Goal: Transaction & Acquisition: Subscribe to service/newsletter

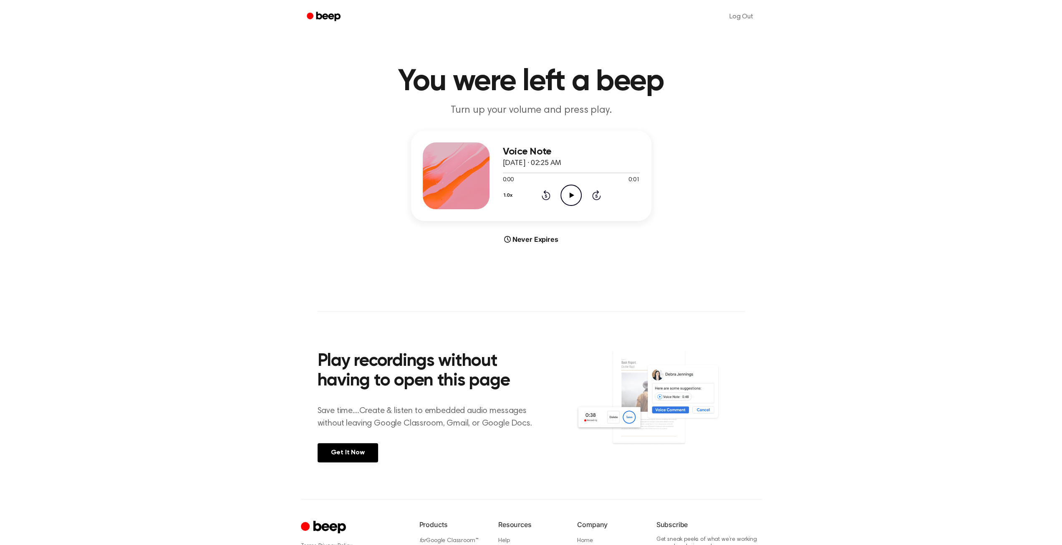
click at [573, 195] on icon "Play Audio" at bounding box center [571, 195] width 21 height 21
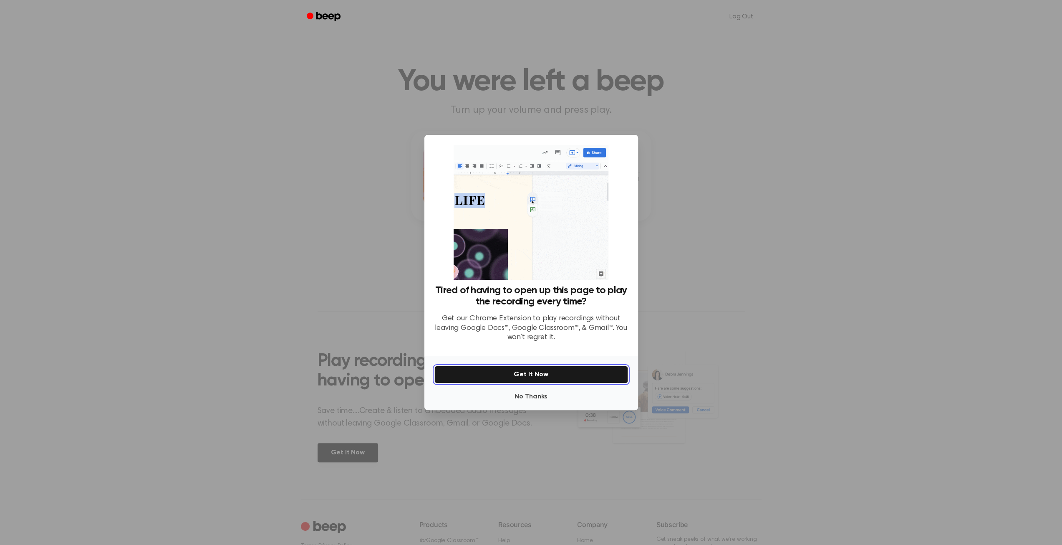
click at [546, 371] on button "Get It Now" at bounding box center [532, 375] width 194 height 18
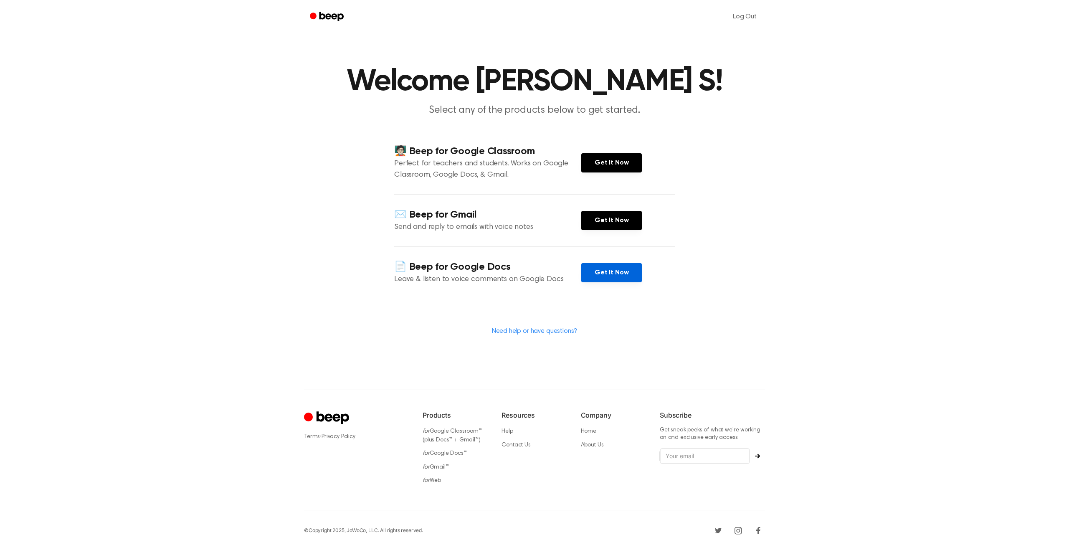
click at [610, 274] on link "Get It Now" at bounding box center [611, 272] width 61 height 19
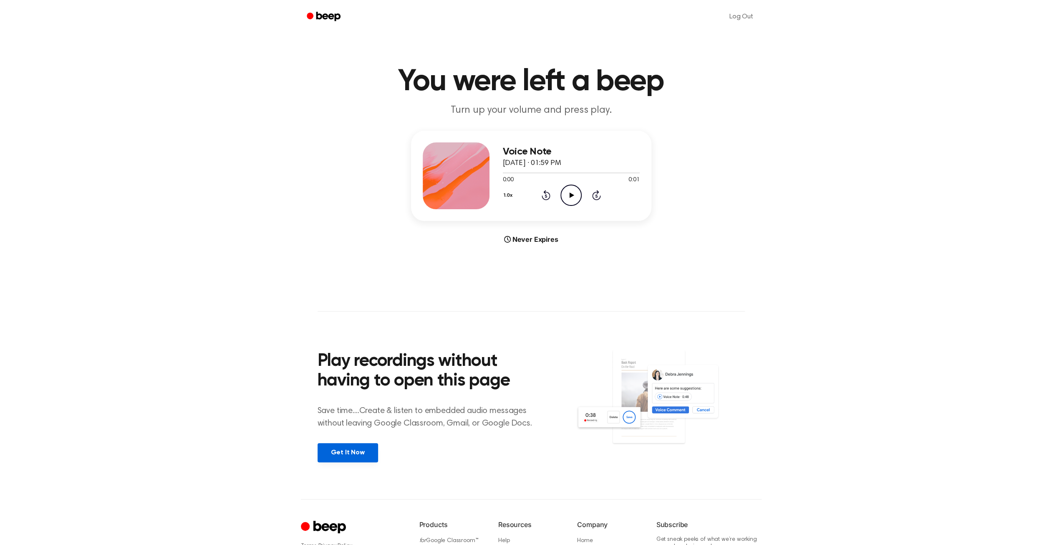
click at [342, 454] on link "Get It Now" at bounding box center [348, 452] width 61 height 19
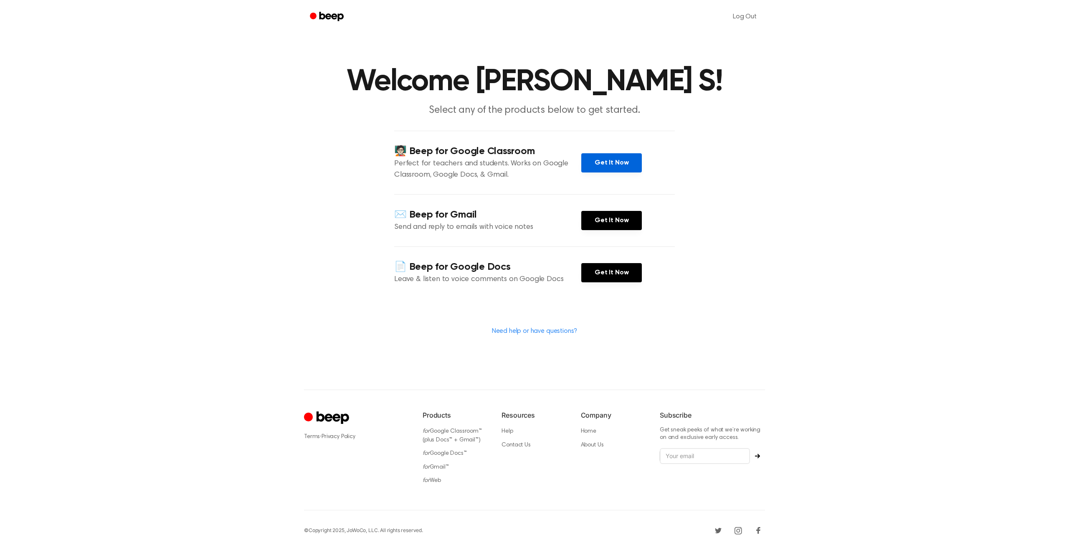
click at [596, 164] on link "Get It Now" at bounding box center [611, 162] width 61 height 19
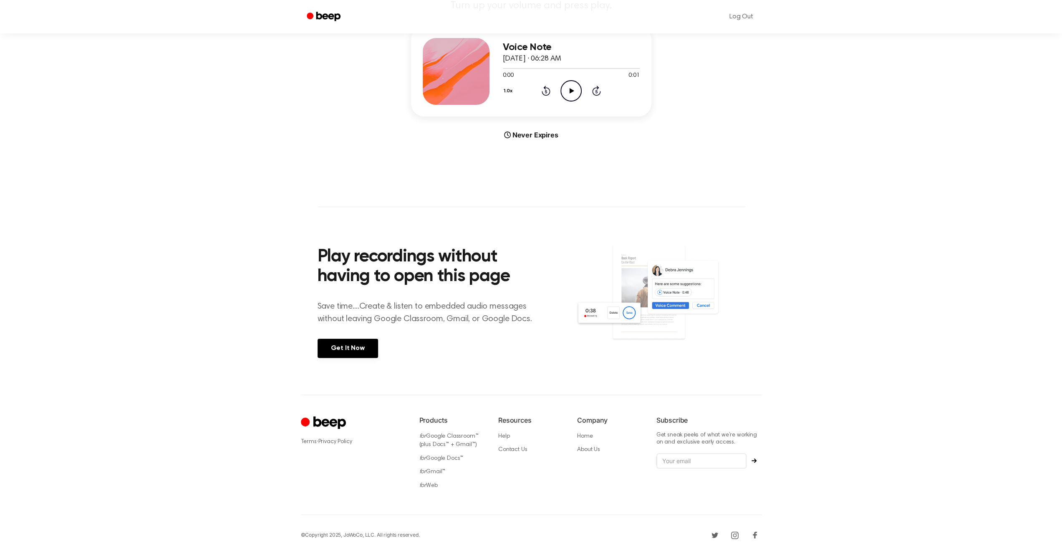
scroll to position [108, 0]
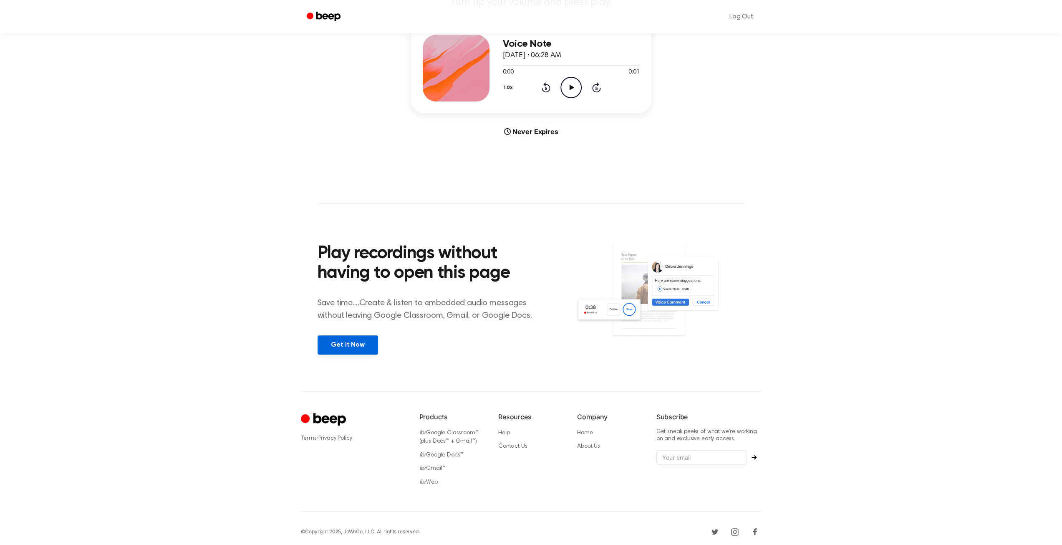
click at [334, 346] on link "Get It Now" at bounding box center [348, 344] width 61 height 19
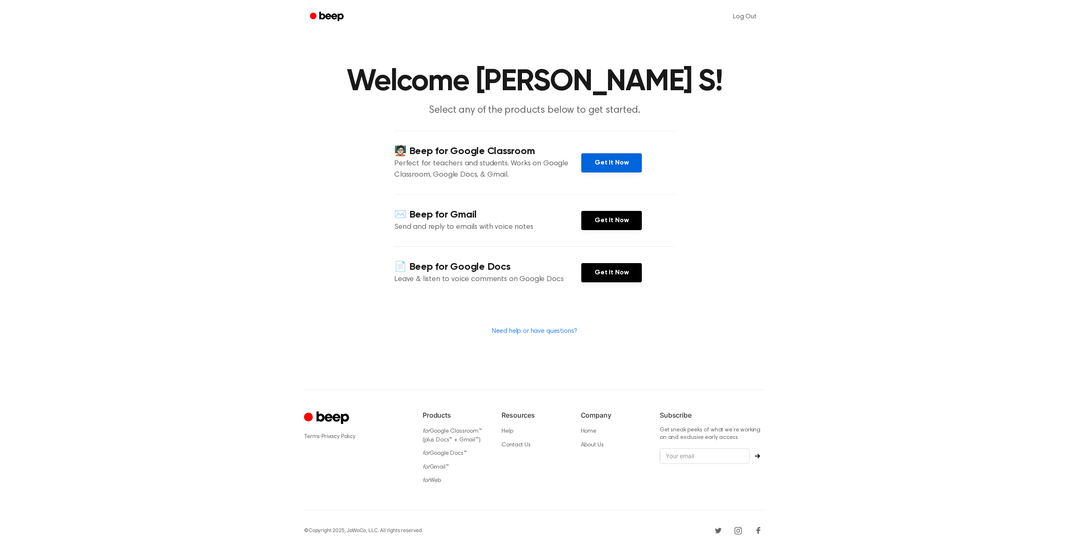
click at [594, 160] on link "Get It Now" at bounding box center [611, 162] width 61 height 19
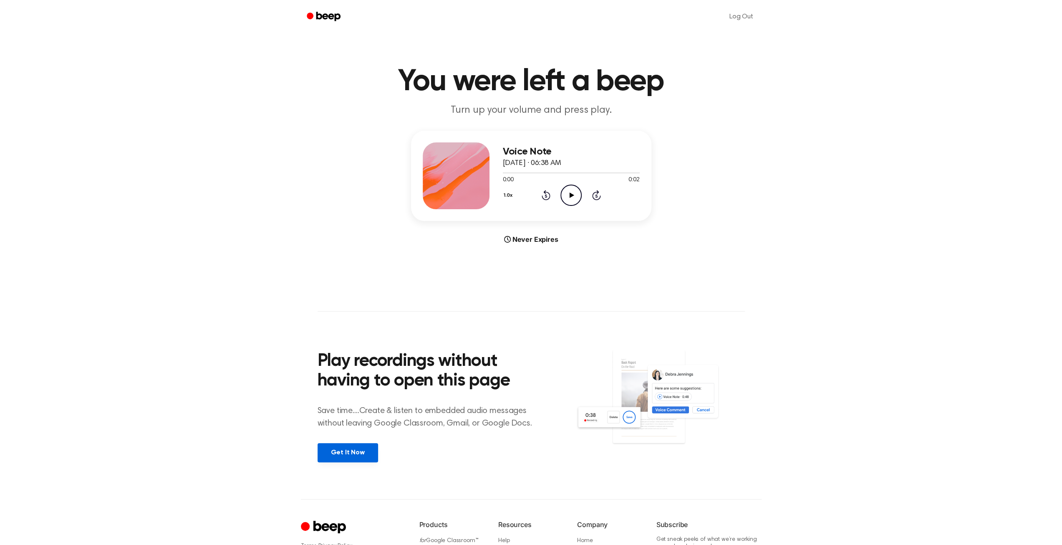
click at [351, 448] on link "Get It Now" at bounding box center [348, 452] width 61 height 19
click at [567, 195] on icon "Play Audio" at bounding box center [571, 195] width 21 height 21
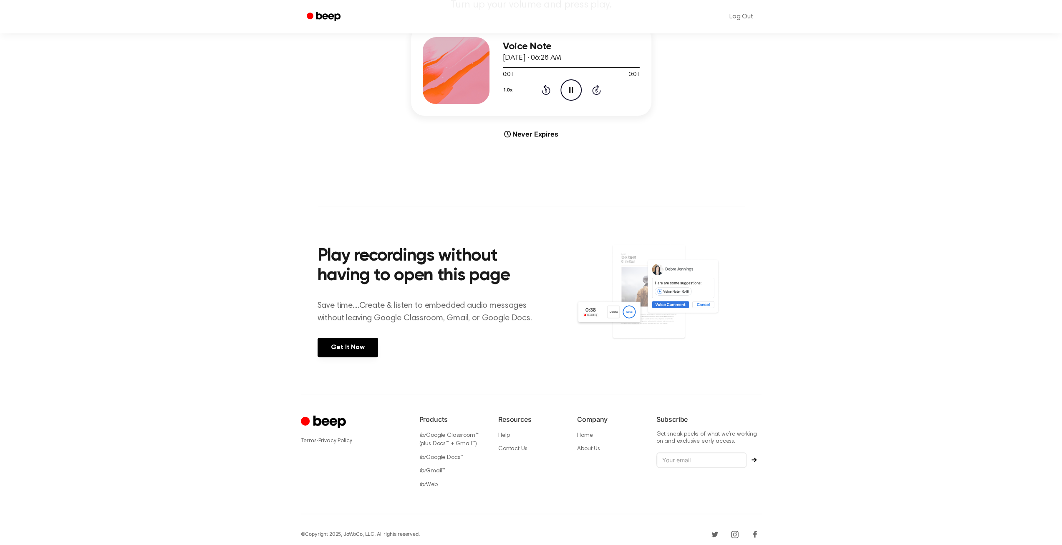
scroll to position [108, 0]
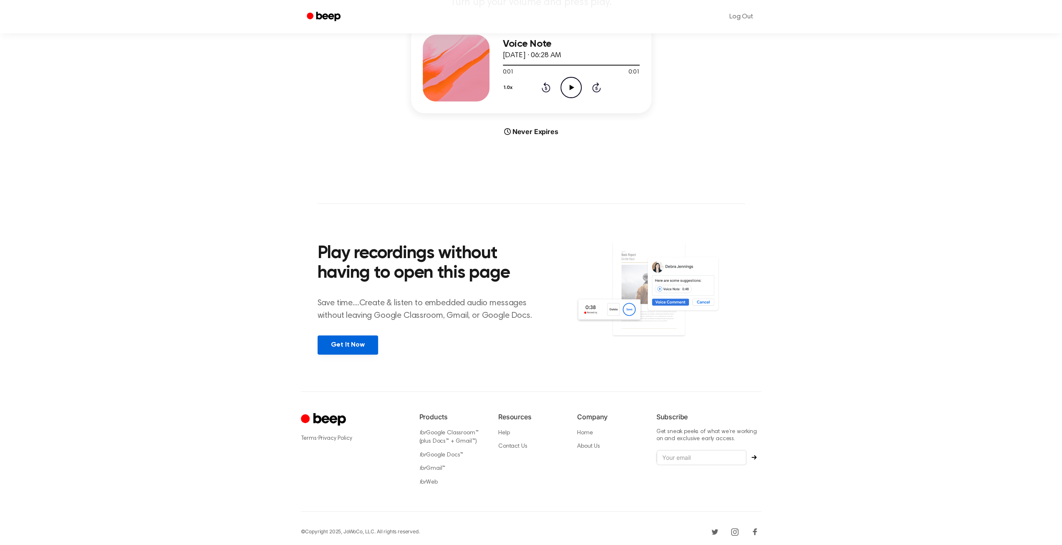
click at [345, 341] on link "Get It Now" at bounding box center [348, 344] width 61 height 19
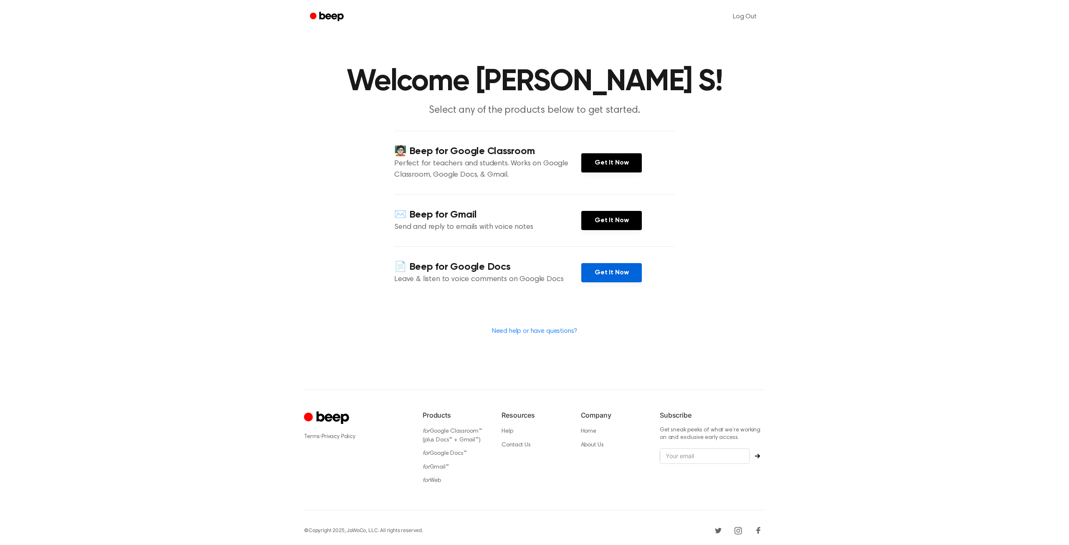
click at [606, 280] on link "Get It Now" at bounding box center [611, 272] width 61 height 19
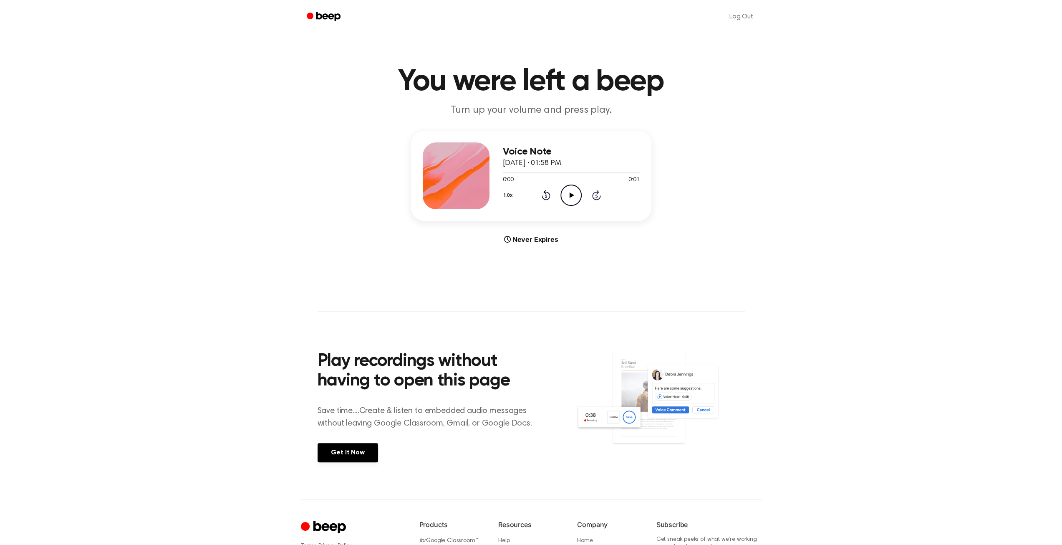
click at [570, 195] on icon at bounding box center [572, 194] width 5 height 5
click at [361, 447] on link "Get It Now" at bounding box center [348, 452] width 61 height 19
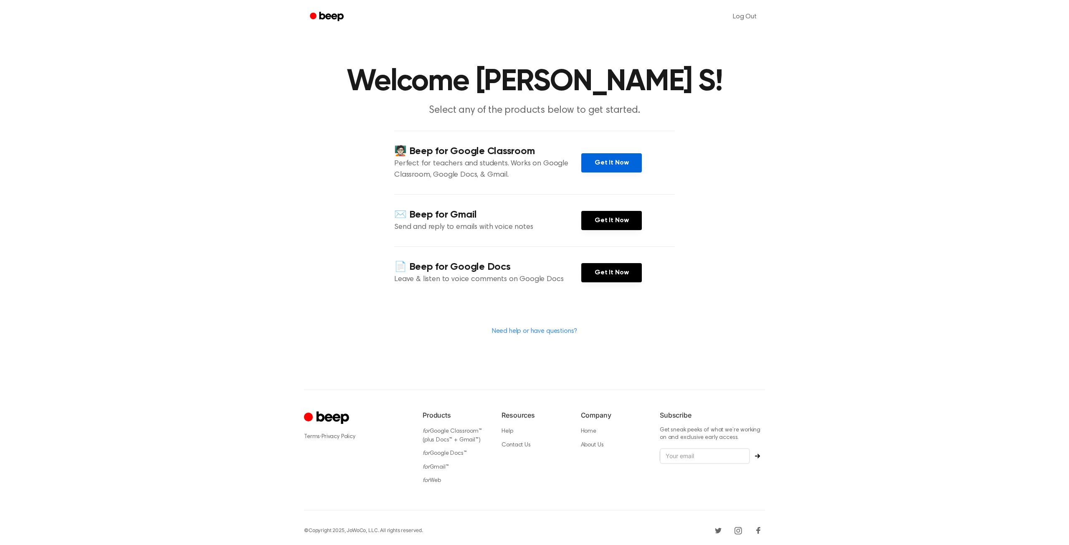
click at [589, 158] on link "Get It Now" at bounding box center [611, 162] width 61 height 19
